Goal: Task Accomplishment & Management: Manage account settings

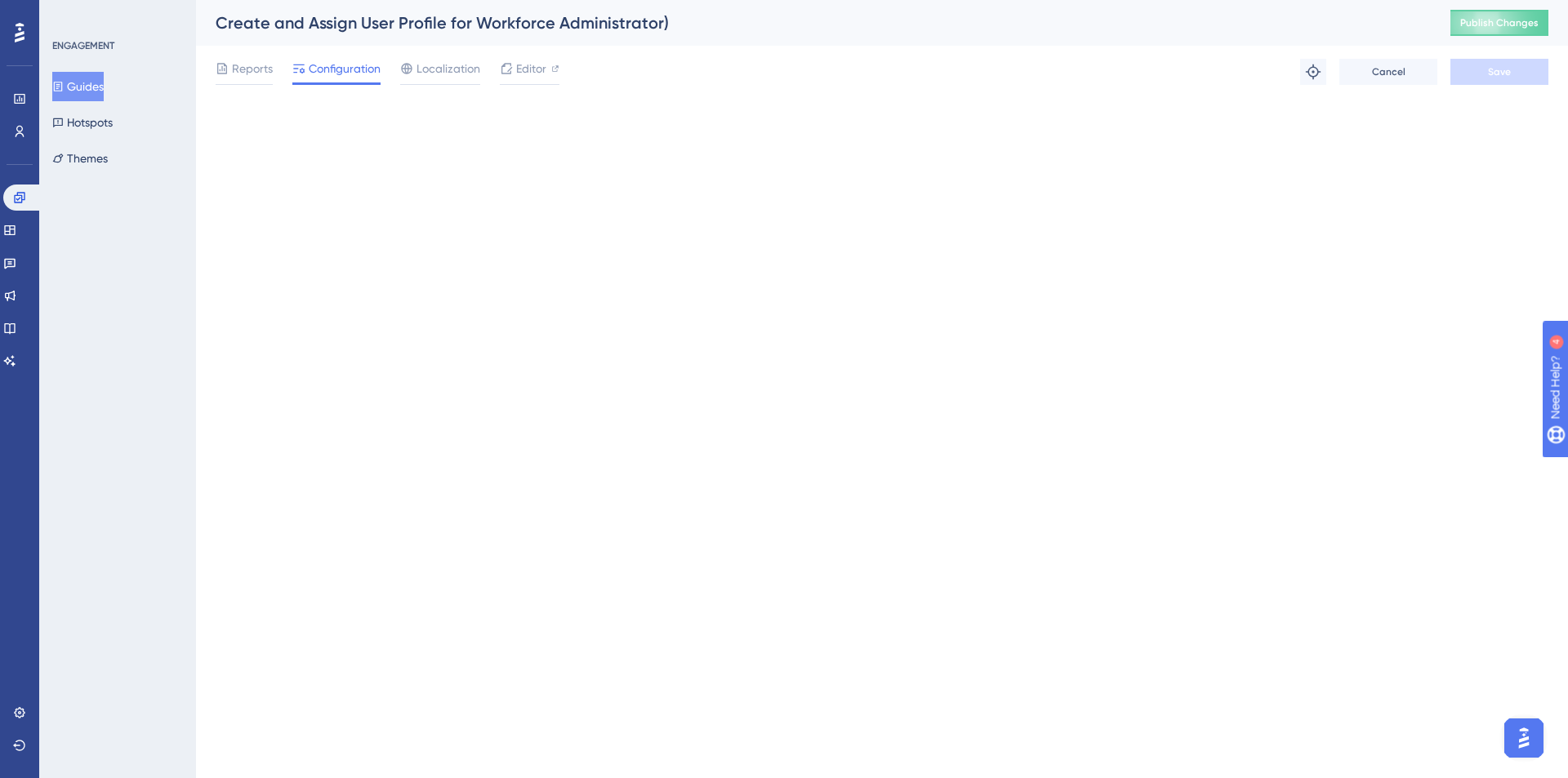
click at [1460, 29] on button "Publish Changes" at bounding box center [1499, 23] width 98 height 26
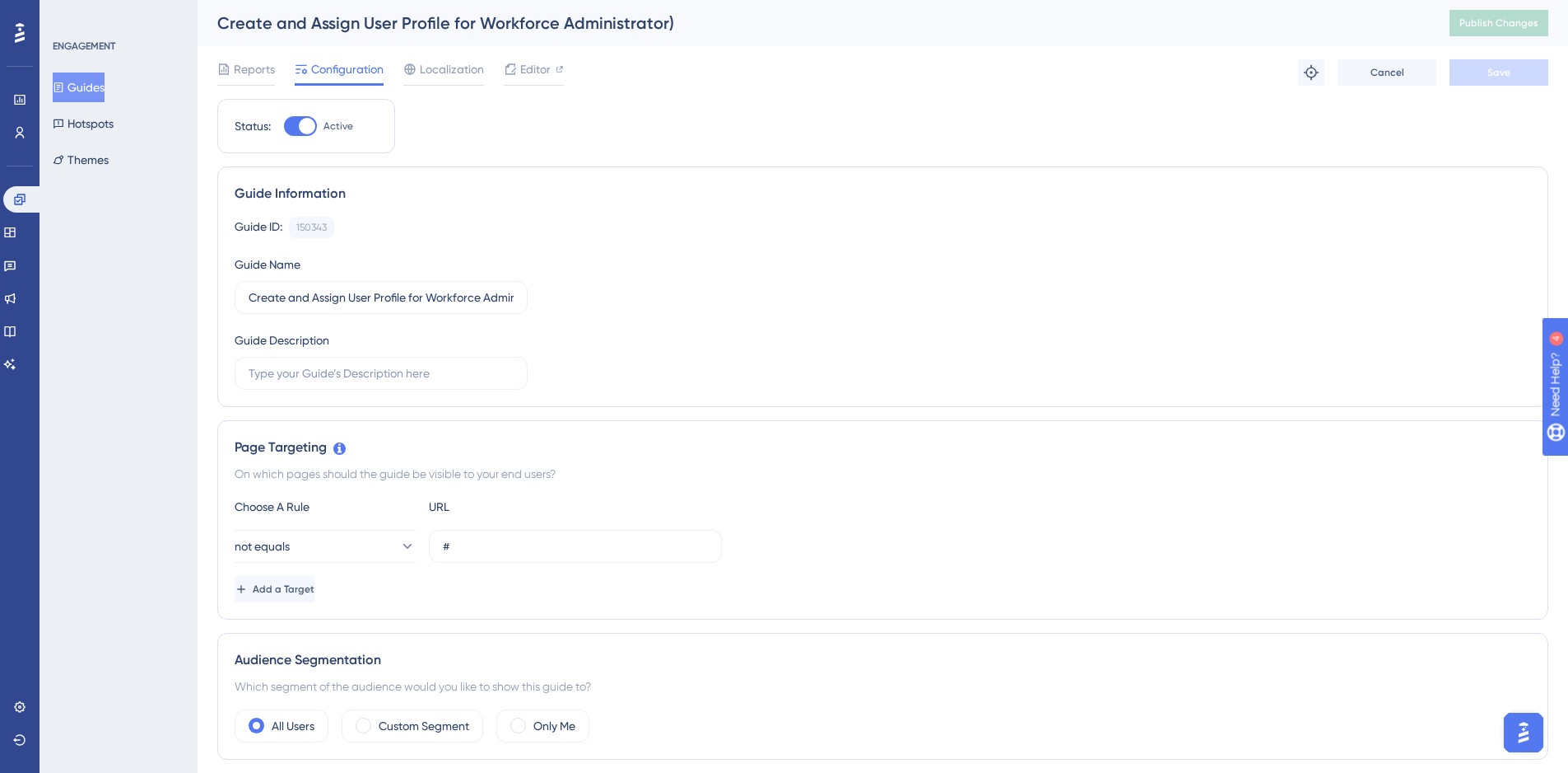
click at [81, 81] on button "Guides" at bounding box center [78, 87] width 52 height 30
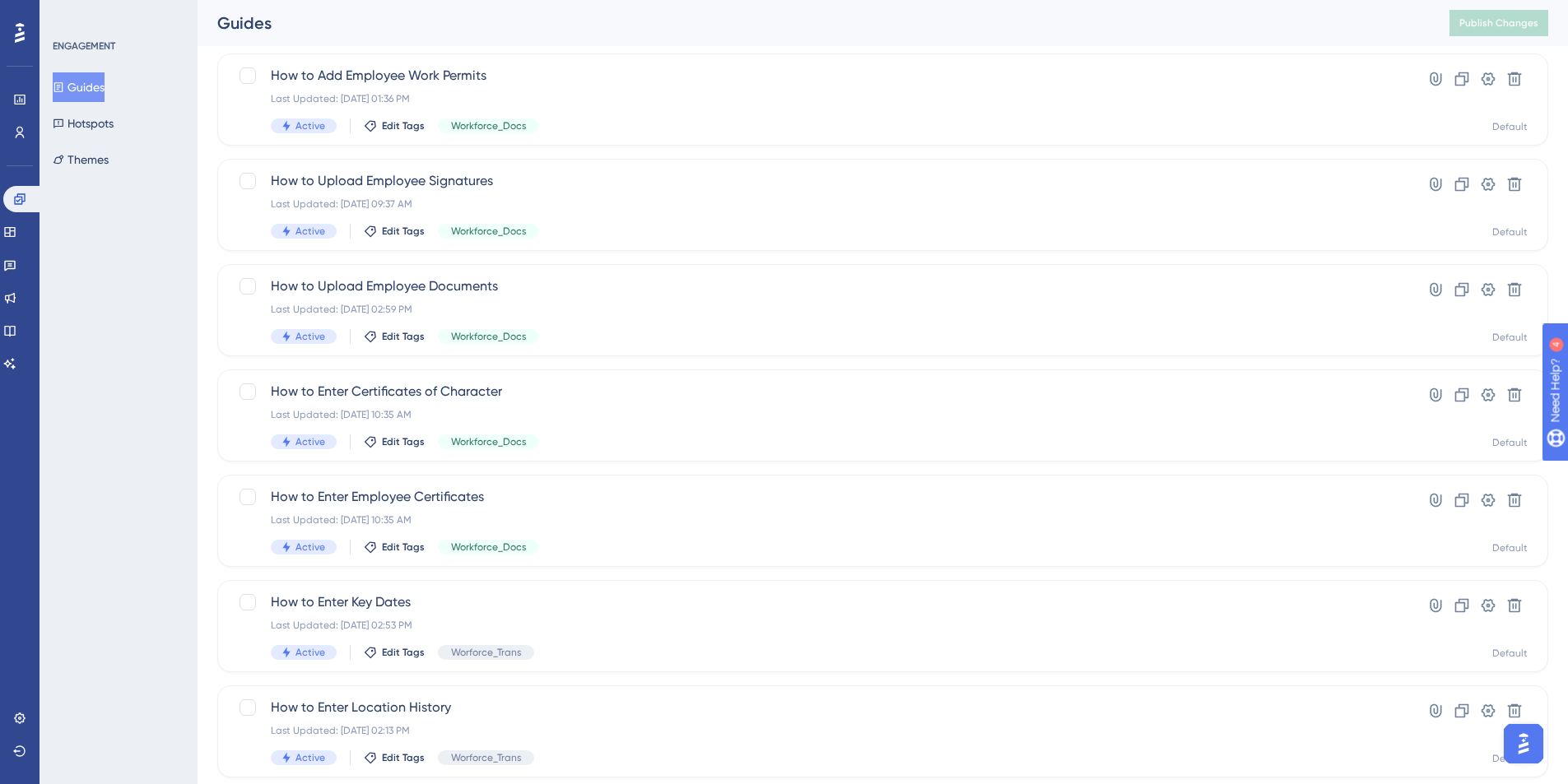
scroll to position [493, 0]
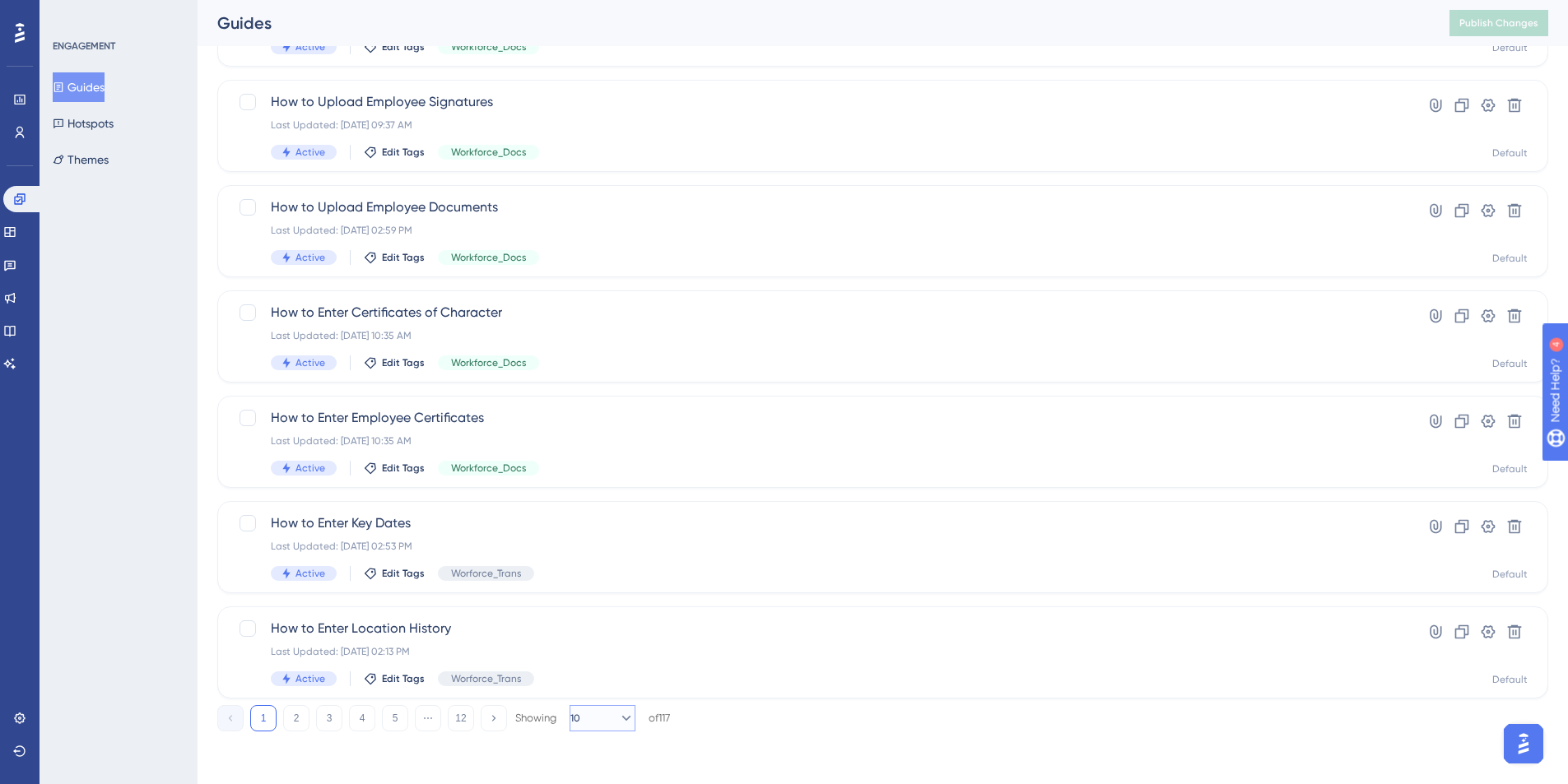
click at [624, 721] on icon at bounding box center [626, 718] width 16 height 16
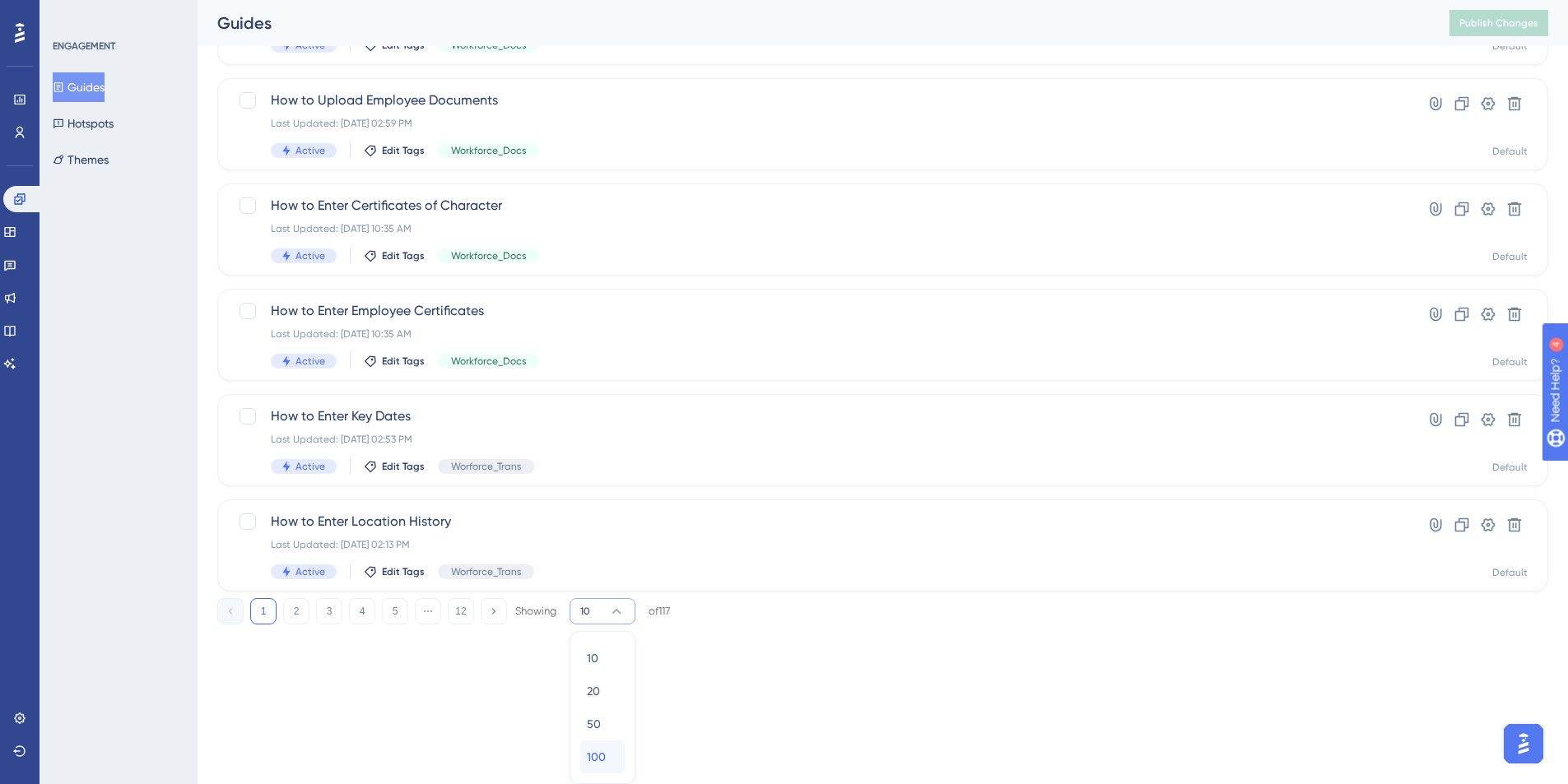
click at [602, 766] on span "100" at bounding box center [597, 756] width 19 height 19
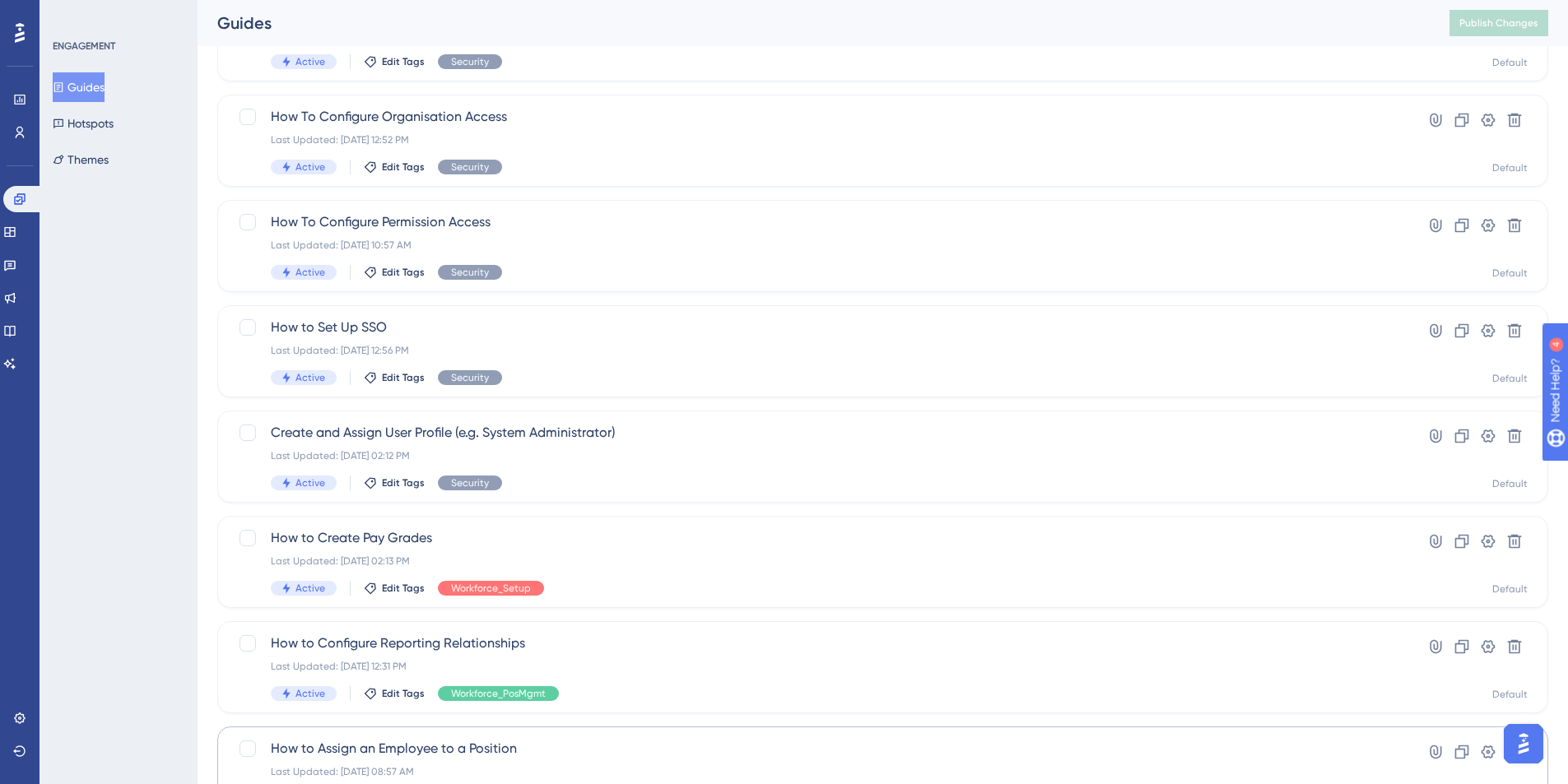
scroll to position [8225, 0]
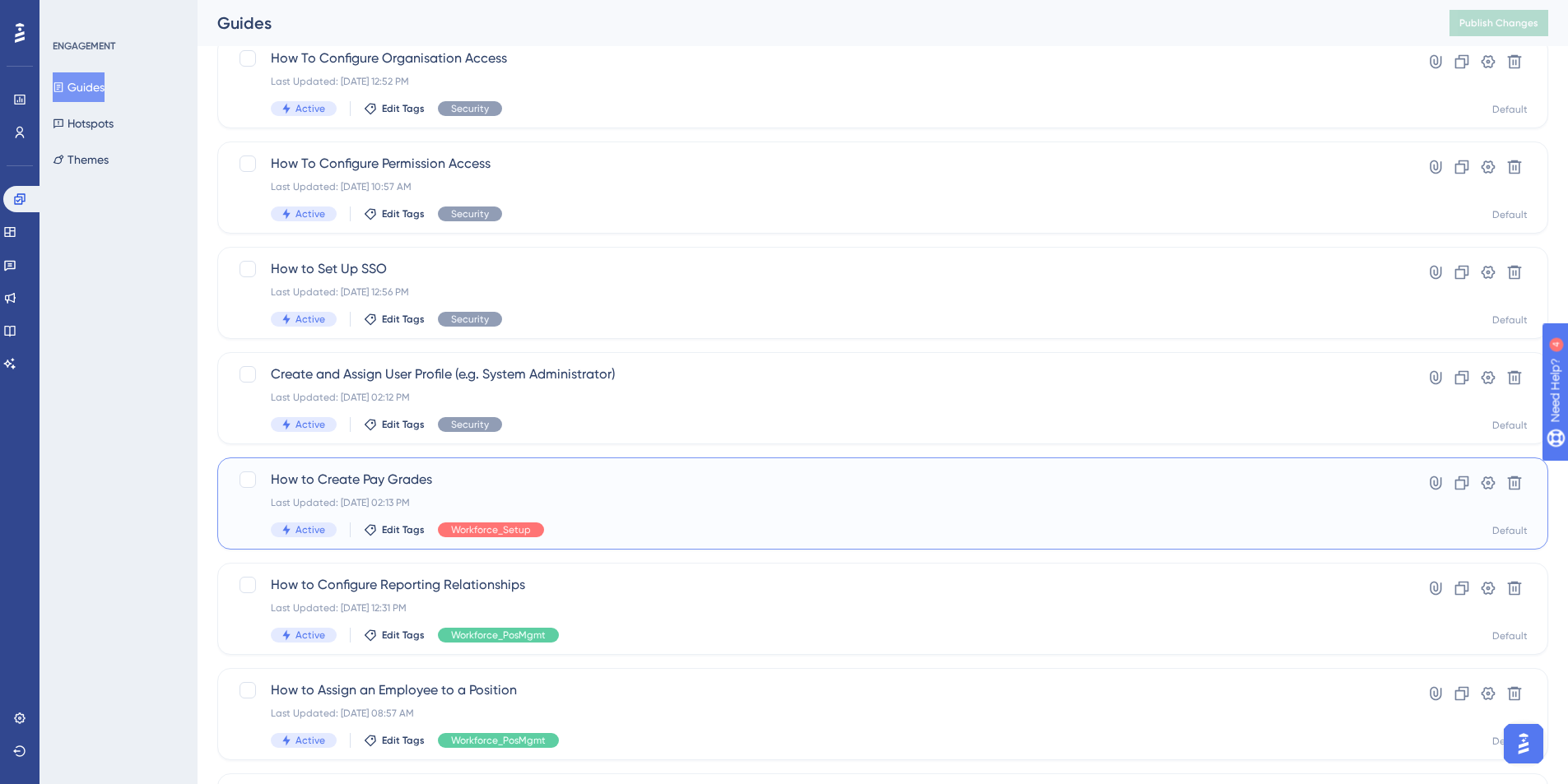
click at [370, 473] on span "How to Create Pay Grades" at bounding box center [817, 479] width 1092 height 19
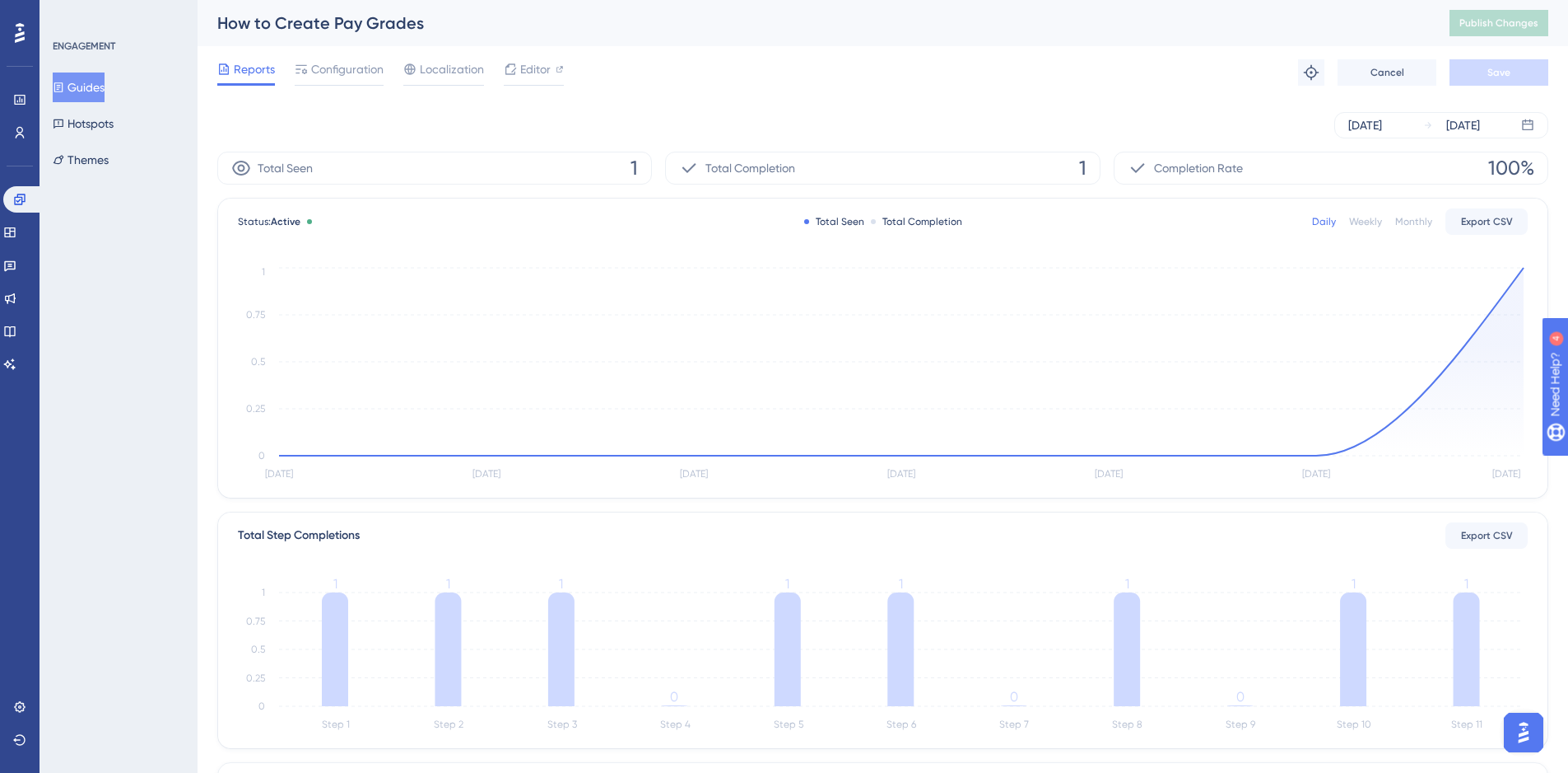
click at [96, 91] on button "Guides" at bounding box center [78, 87] width 52 height 30
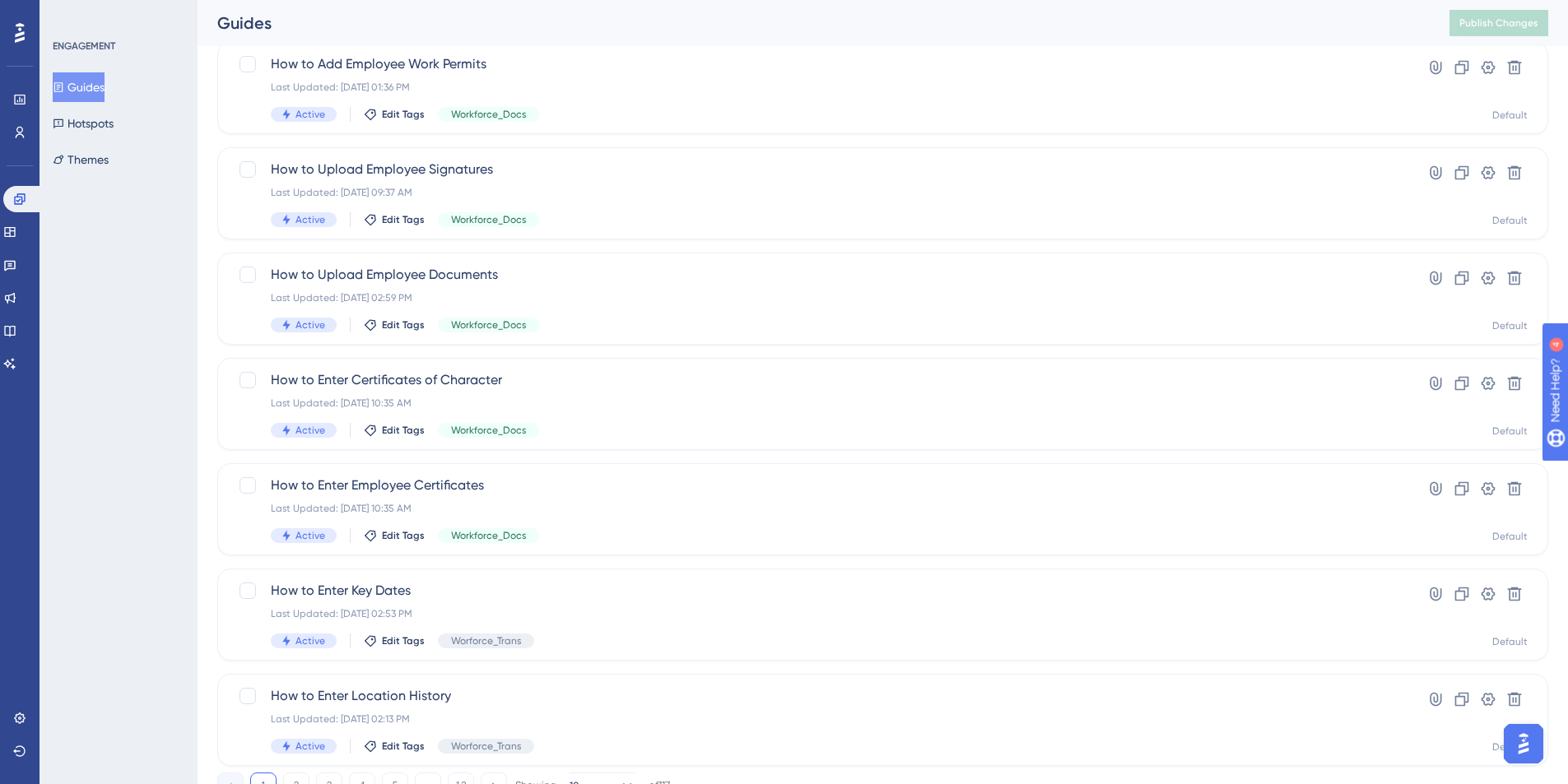
scroll to position [493, 0]
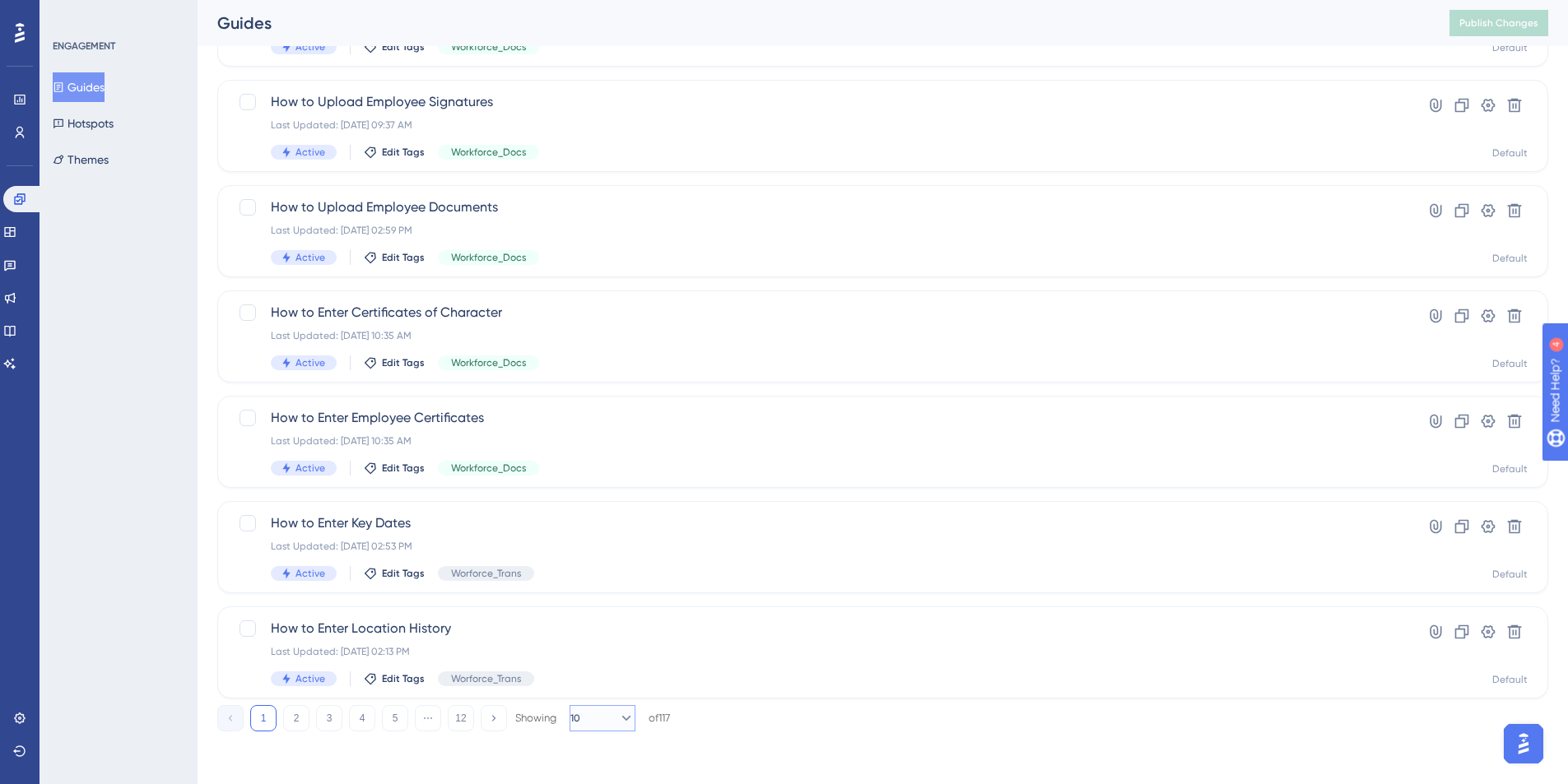
click at [622, 721] on icon at bounding box center [626, 718] width 16 height 16
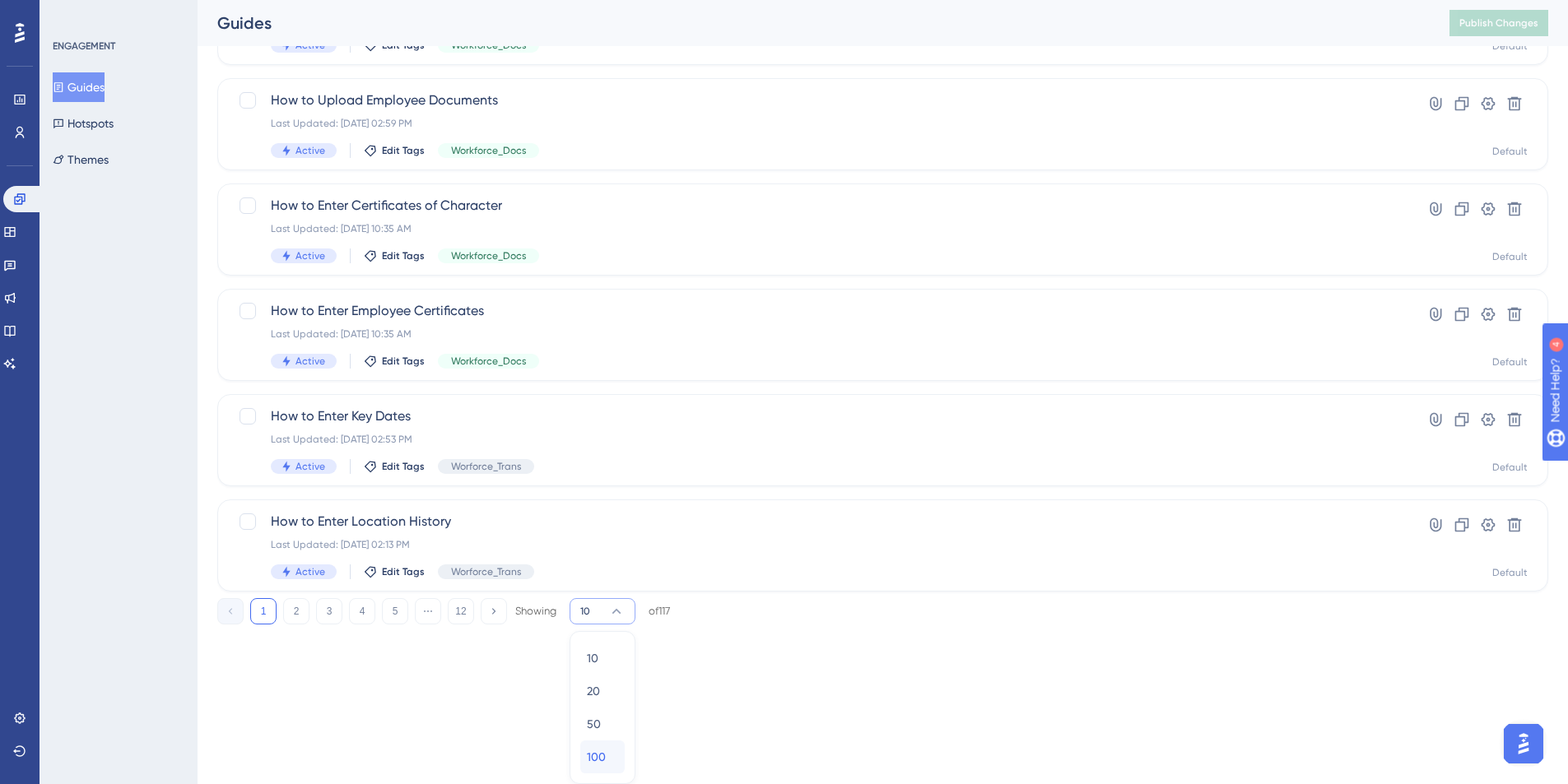
click at [607, 757] on div "100 100" at bounding box center [602, 757] width 31 height 33
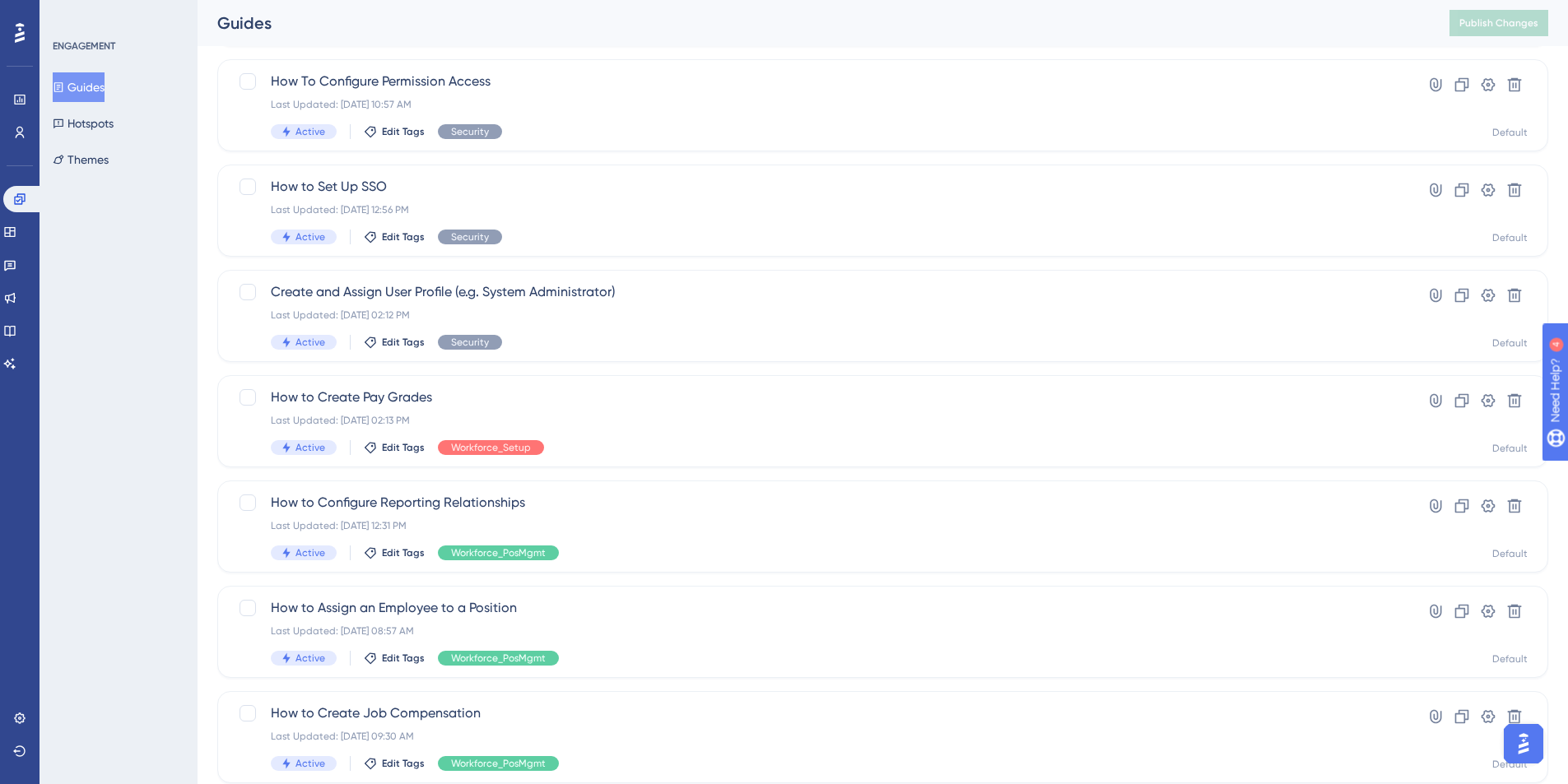
scroll to position [8284, 0]
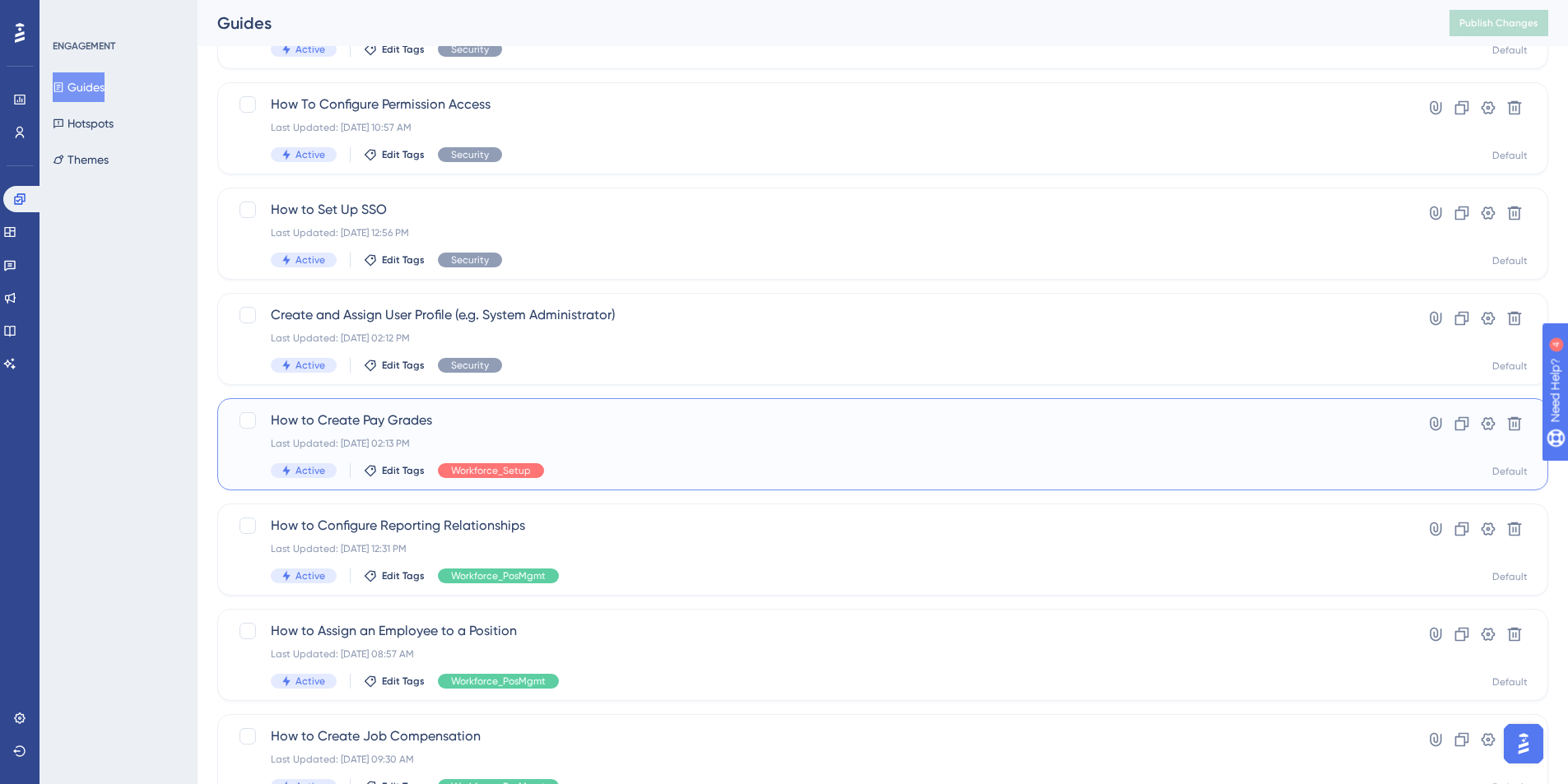
click at [349, 411] on span "How to Create Pay Grades" at bounding box center [817, 419] width 1092 height 19
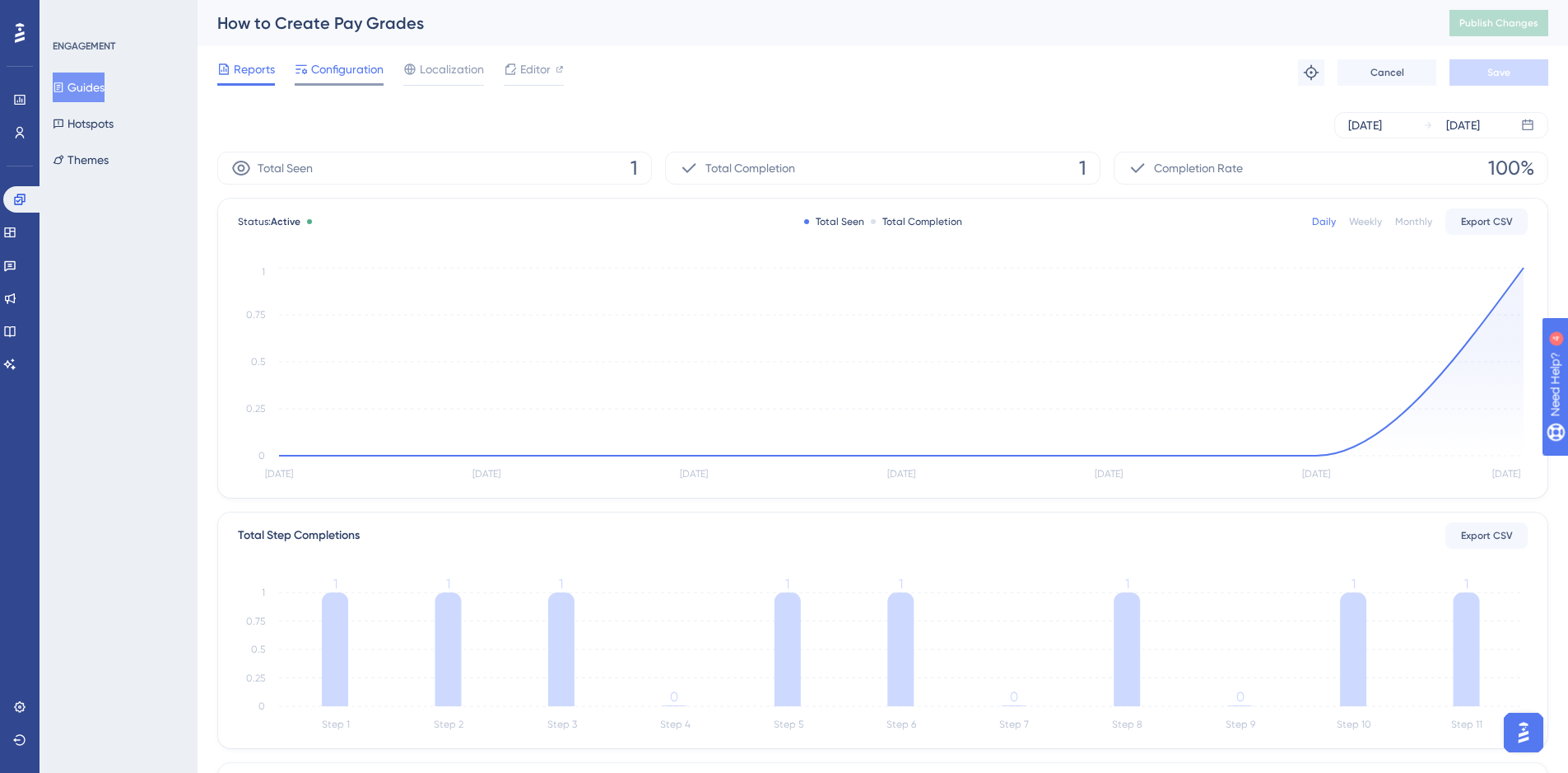
click at [336, 74] on span "Configuration" at bounding box center [348, 69] width 73 height 19
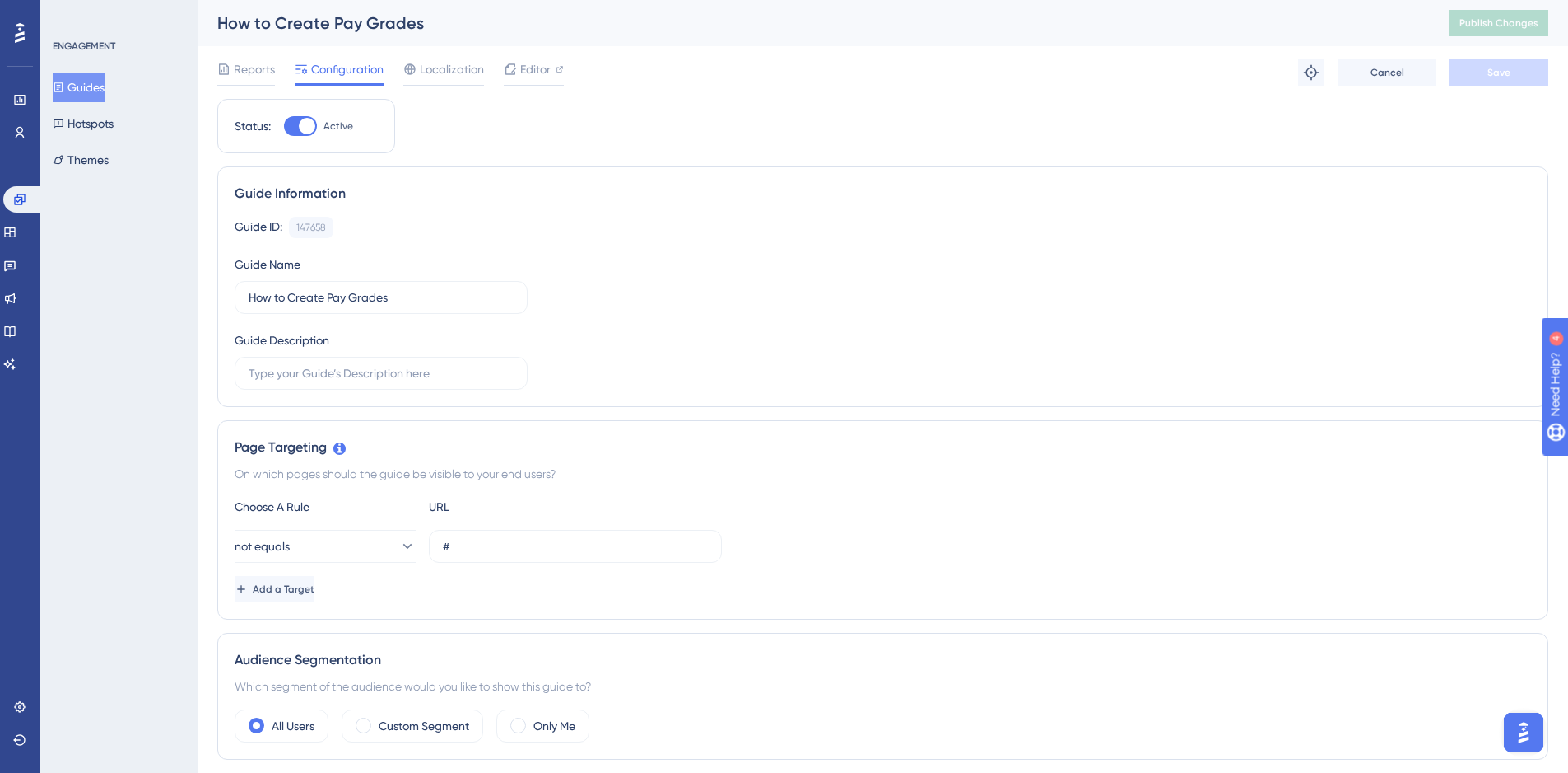
click at [74, 97] on button "Guides" at bounding box center [78, 87] width 52 height 30
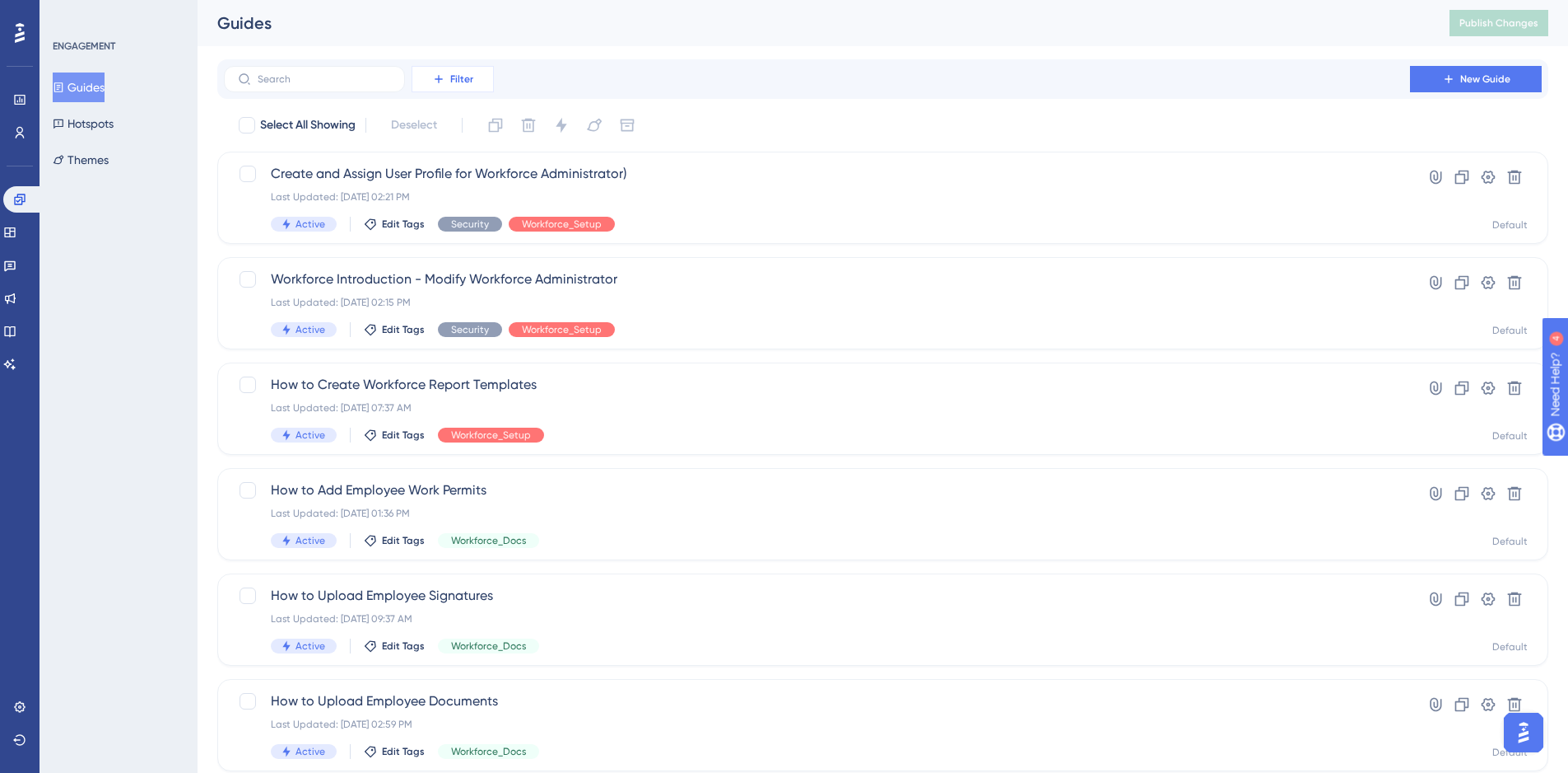
click at [448, 78] on button "Filter" at bounding box center [452, 79] width 82 height 26
click at [459, 324] on span "Material ID" at bounding box center [464, 323] width 57 height 19
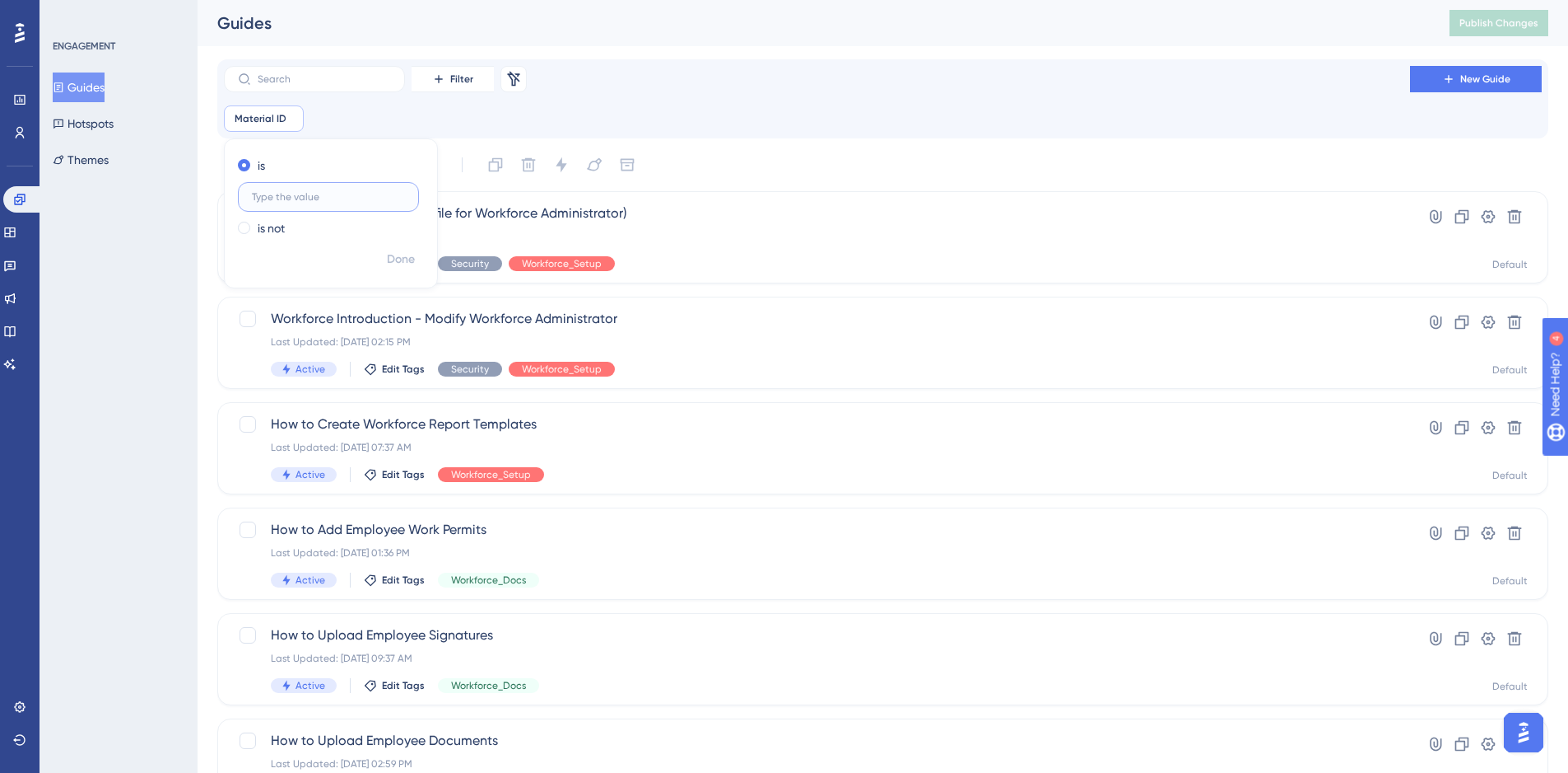
click at [282, 196] on input "text" at bounding box center [328, 197] width 153 height 12
paste input "148984"
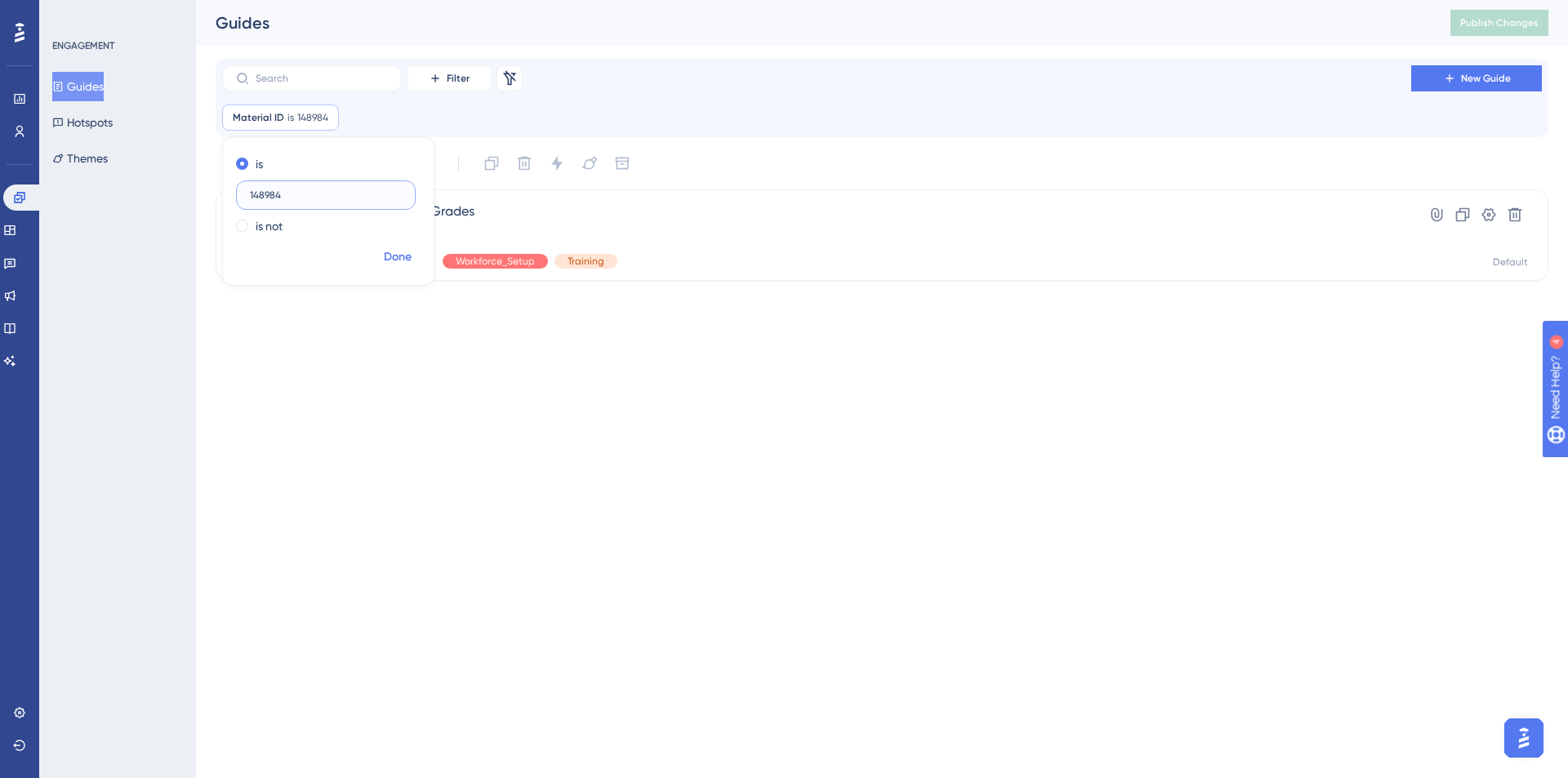
type input "148984"
click at [396, 253] on span "Done" at bounding box center [397, 257] width 28 height 19
click at [391, 212] on span "Copy - How to Create Pay Grades" at bounding box center [817, 211] width 1096 height 19
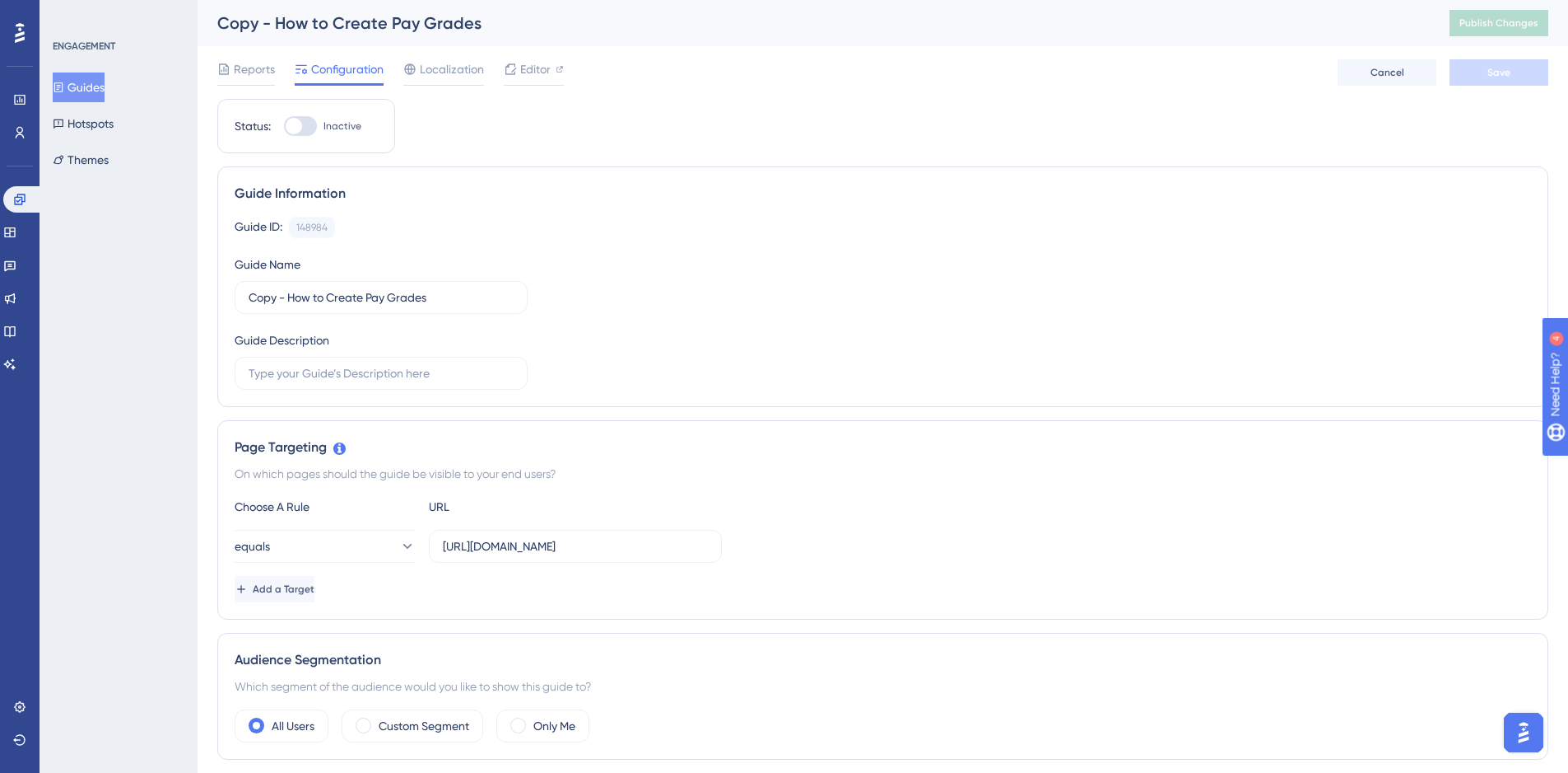
click at [306, 123] on div at bounding box center [300, 125] width 33 height 19
click at [284, 126] on input "Inactive" at bounding box center [283, 126] width 1 height 1
checkbox input "true"
click at [1491, 72] on span "Save" at bounding box center [1499, 73] width 23 height 14
click at [1488, 30] on button "Publish Changes" at bounding box center [1499, 23] width 99 height 26
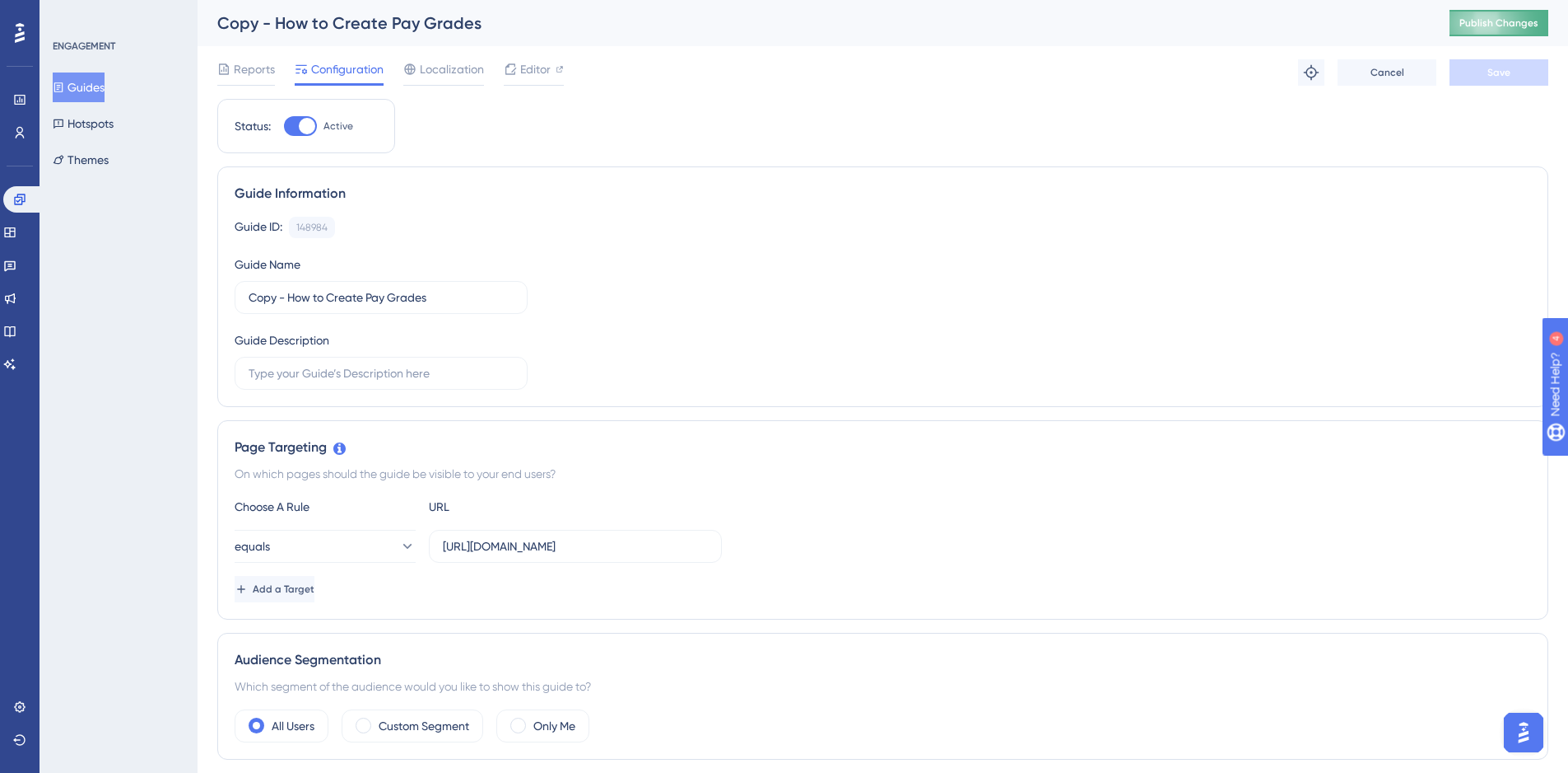
click at [1493, 18] on span "Publish Changes" at bounding box center [1499, 23] width 79 height 14
click at [510, 25] on icon at bounding box center [509, 30] width 16 height 16
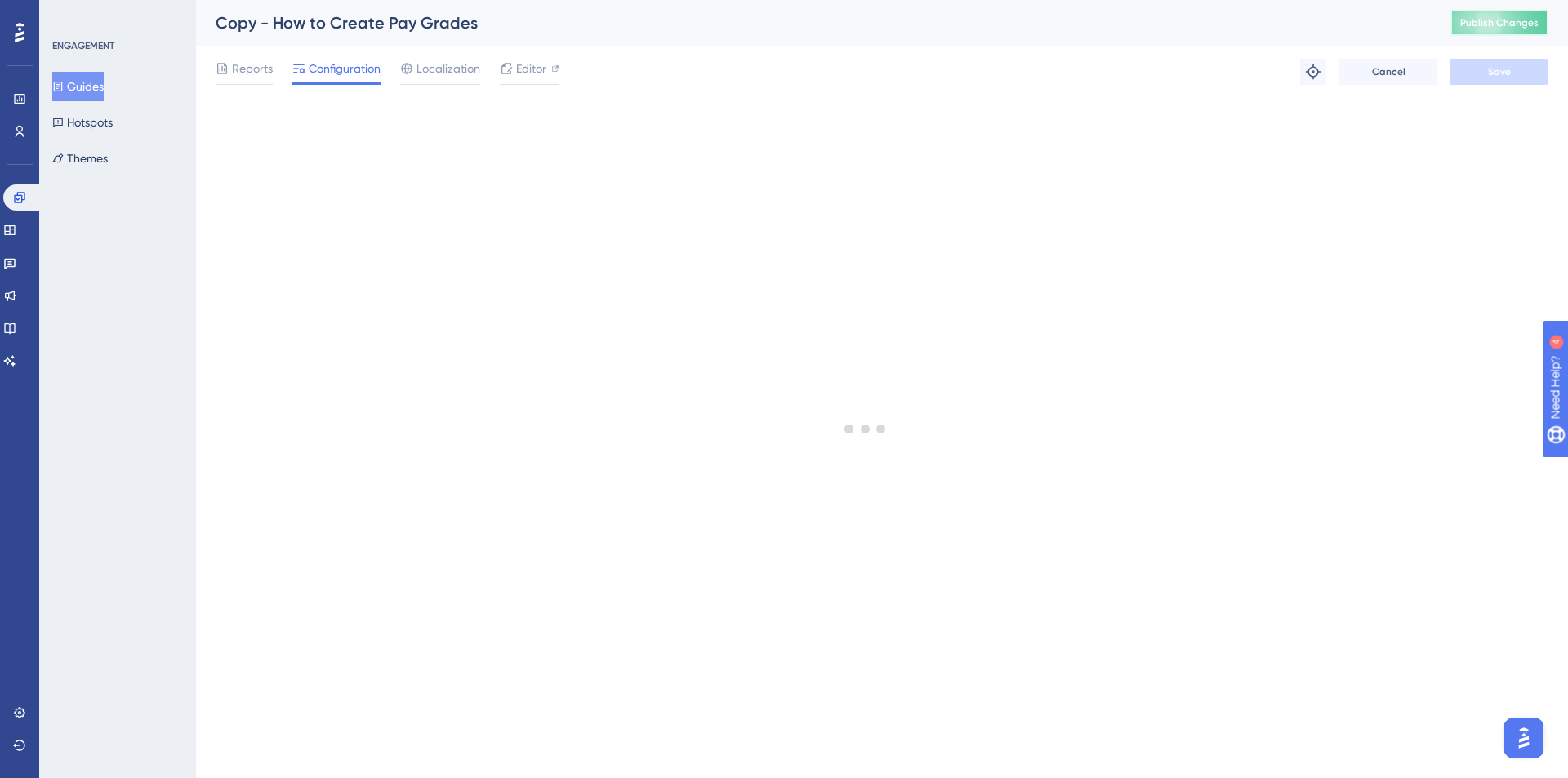
click at [1495, 29] on span "Publish Changes" at bounding box center [1498, 23] width 78 height 13
